Goal: Book appointment/travel/reservation

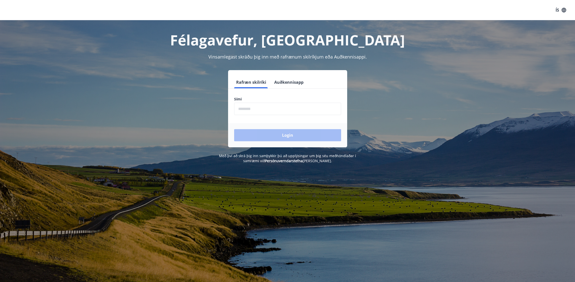
click at [266, 105] on input "phone" at bounding box center [287, 109] width 107 height 12
drag, startPoint x: 259, startPoint y: 110, endPoint x: 216, endPoint y: 109, distance: 43.4
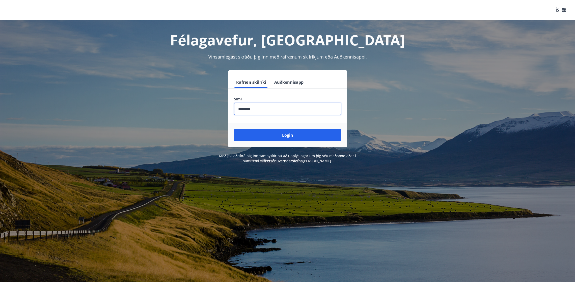
click at [219, 108] on div "Rafræn skilríki Auðkennisapp Sími ​ Login" at bounding box center [287, 108] width 351 height 77
type input "********"
click at [301, 137] on button "Login" at bounding box center [287, 135] width 107 height 12
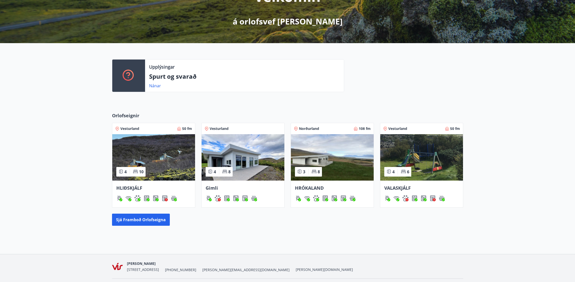
scroll to position [97, 0]
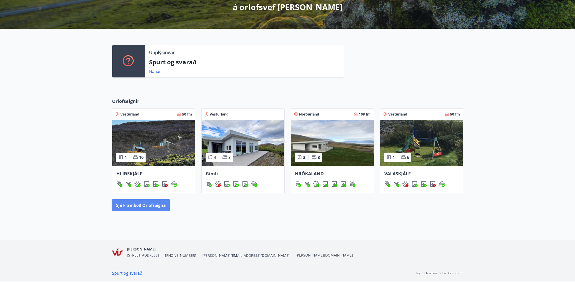
click at [135, 206] on button "Sjá framboð orlofseigna" at bounding box center [141, 205] width 58 height 12
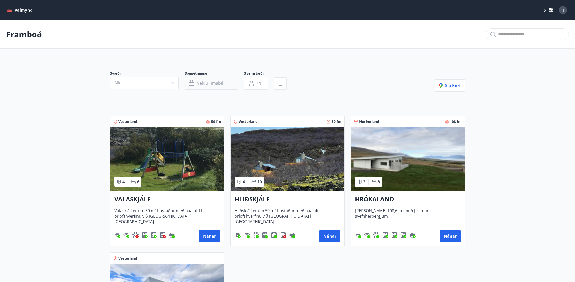
click at [209, 83] on span "Veldu tímabil" at bounding box center [210, 83] width 26 height 6
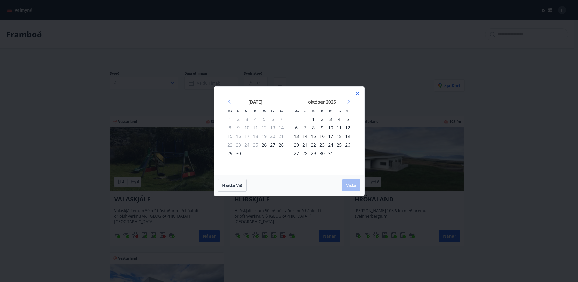
click at [358, 94] on icon at bounding box center [358, 94] width 6 height 6
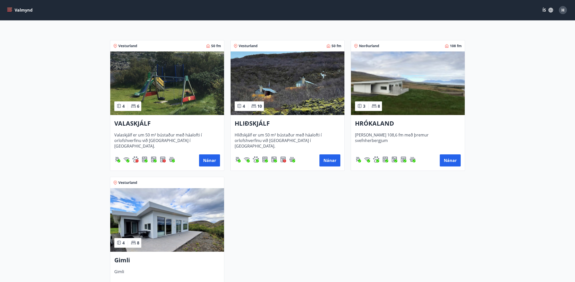
click at [196, 216] on img at bounding box center [167, 220] width 114 height 64
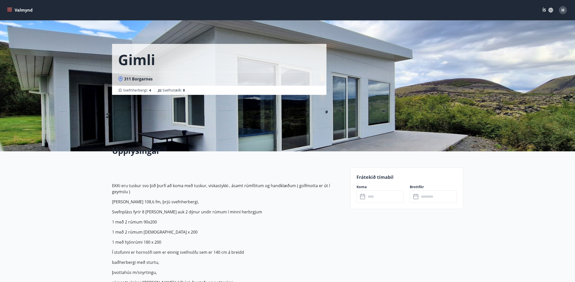
click at [21, 5] on div "Valmynd ÍS H" at bounding box center [287, 10] width 563 height 12
click at [22, 9] on button "Valmynd" at bounding box center [20, 10] width 28 height 9
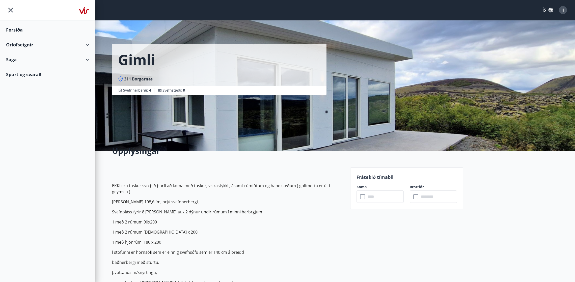
click at [59, 45] on div "Orlofseignir" at bounding box center [47, 44] width 83 height 15
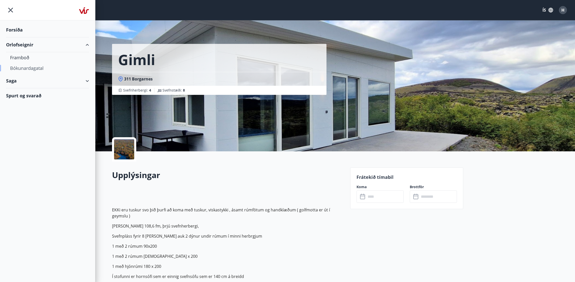
click at [30, 69] on div "Bókunardagatal" at bounding box center [47, 68] width 75 height 11
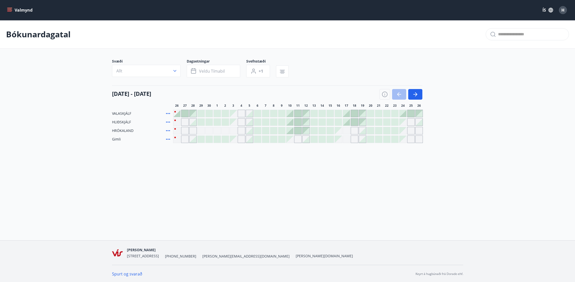
click at [249, 130] on div at bounding box center [249, 130] width 7 height 7
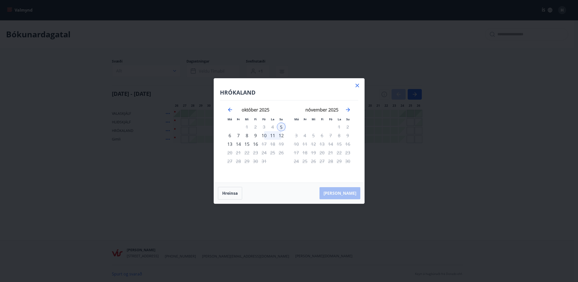
click at [357, 85] on icon at bounding box center [357, 85] width 1 height 1
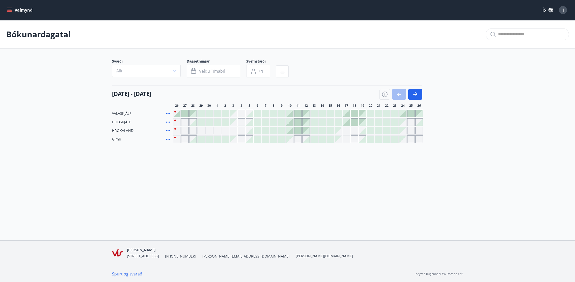
scroll to position [1, 0]
click at [347, 139] on div "Gráir dagar eru ekki bókanlegir" at bounding box center [346, 139] width 8 height 8
click at [347, 132] on div "VALASKJÁLF HLIÐSKJÁLF HRÓKALAND Gimli Gráir dagar eru ekki bókanlegir" at bounding box center [287, 125] width 351 height 33
click at [409, 138] on div "Gráir dagar eru ekki bókanlegir" at bounding box center [411, 139] width 8 height 8
click at [419, 138] on div "Gráir dagar eru ekki bókanlegir" at bounding box center [419, 139] width 8 height 8
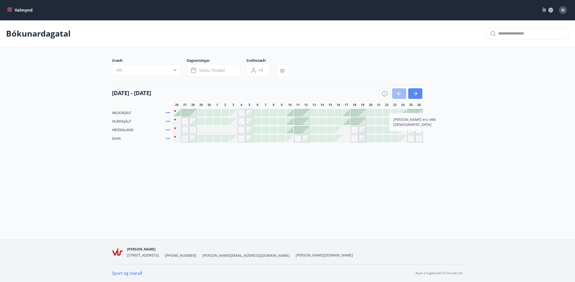
click at [418, 94] on button "button" at bounding box center [415, 93] width 14 height 11
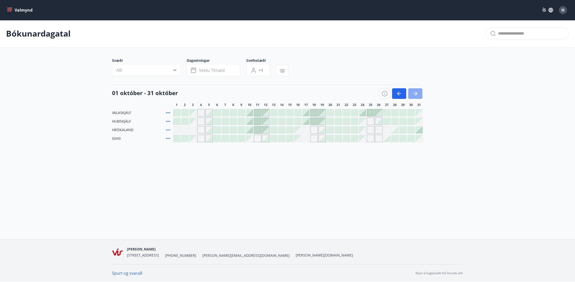
click at [418, 94] on button "button" at bounding box center [415, 93] width 14 height 11
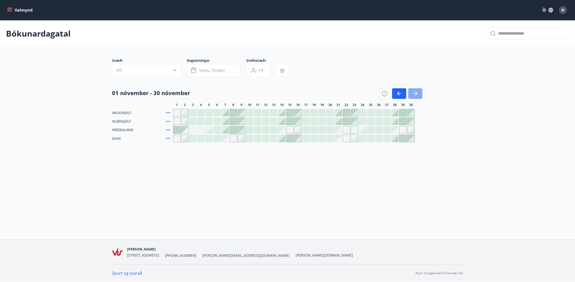
click at [417, 94] on icon "button" at bounding box center [415, 94] width 6 height 6
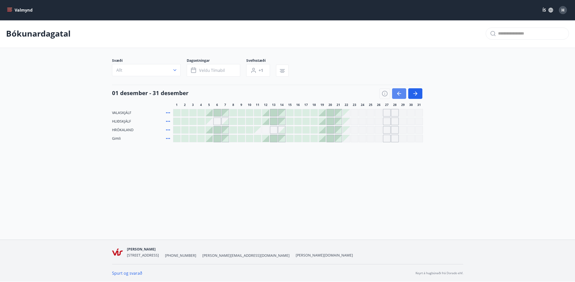
click at [400, 94] on icon "button" at bounding box center [399, 93] width 4 height 1
